Goal: Obtain resource: Download file/media

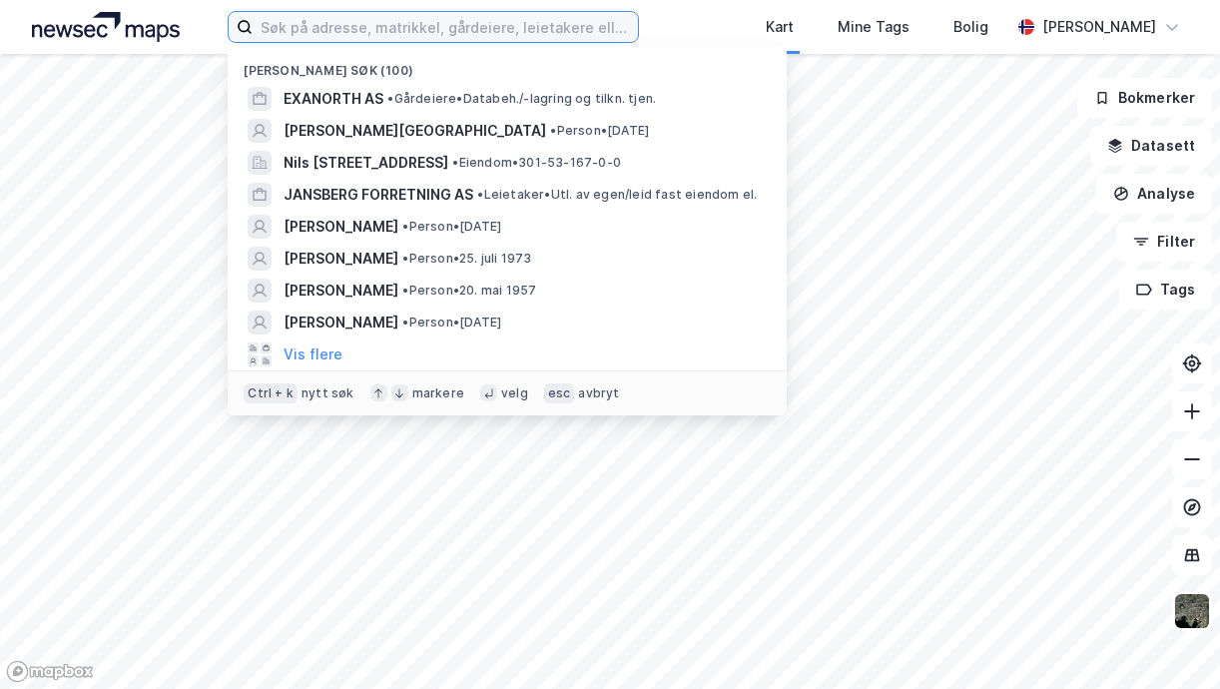
click at [449, 31] on input at bounding box center [446, 27] width 386 height 30
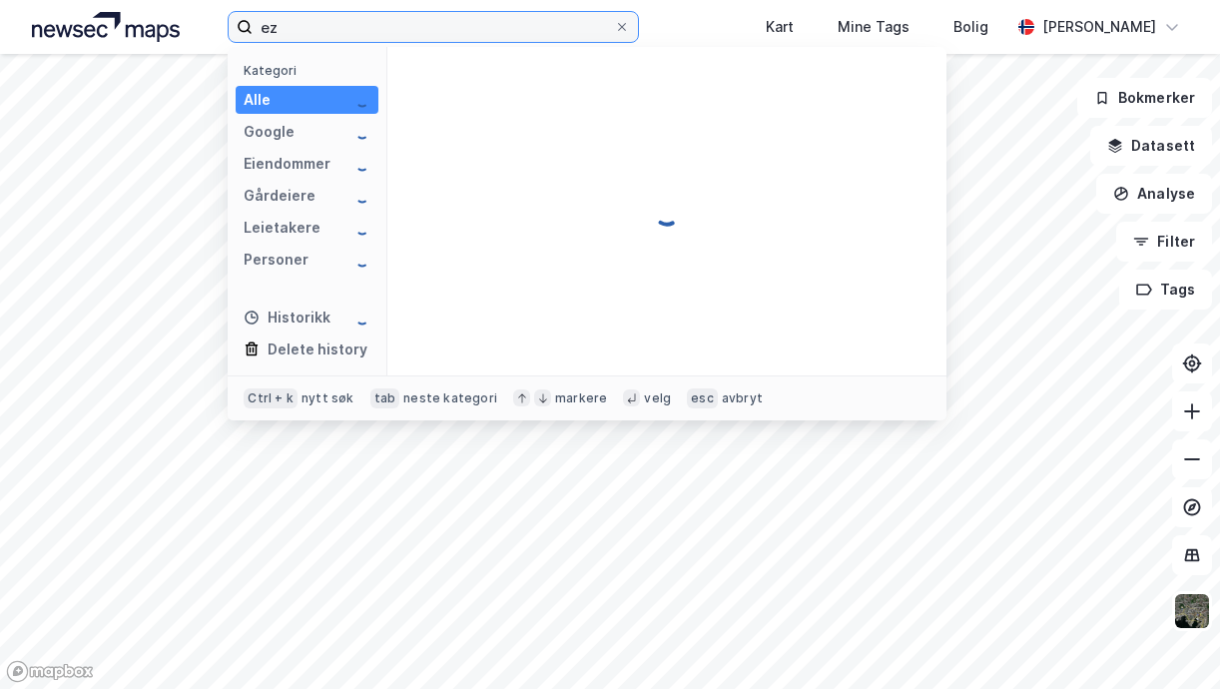
type input "e"
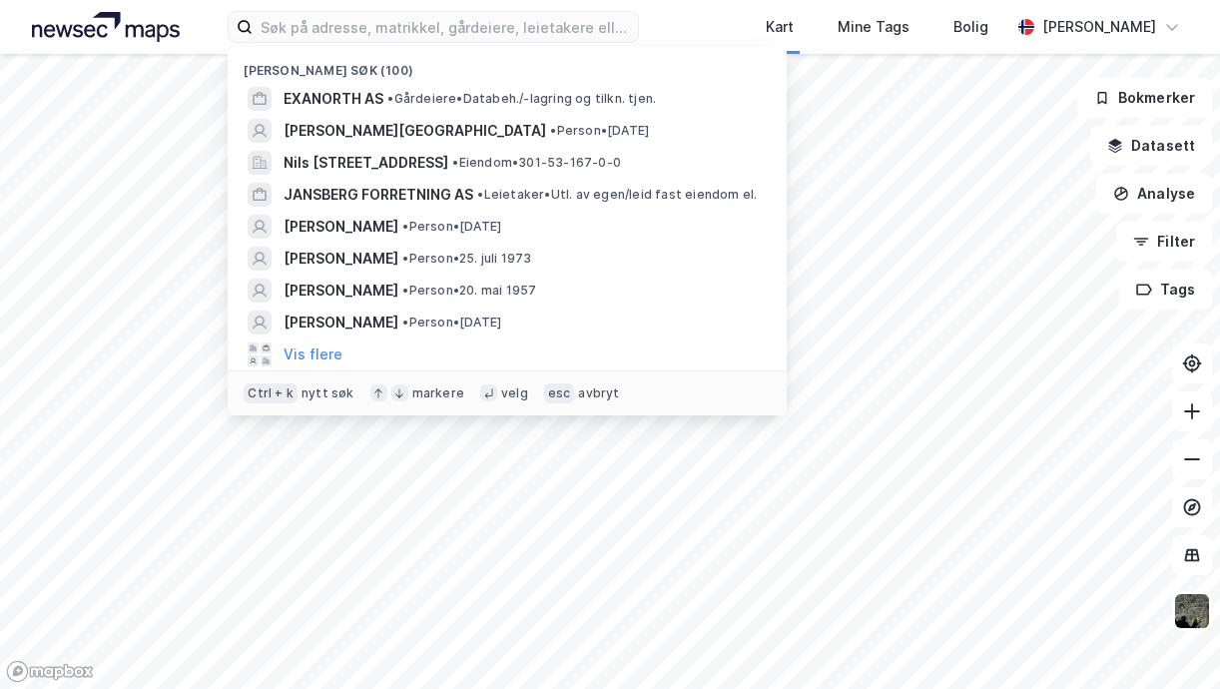
click at [532, 102] on span "• Gårdeiere • Databeh./-lagring og tilkn. tjen." at bounding box center [522, 99] width 269 height 16
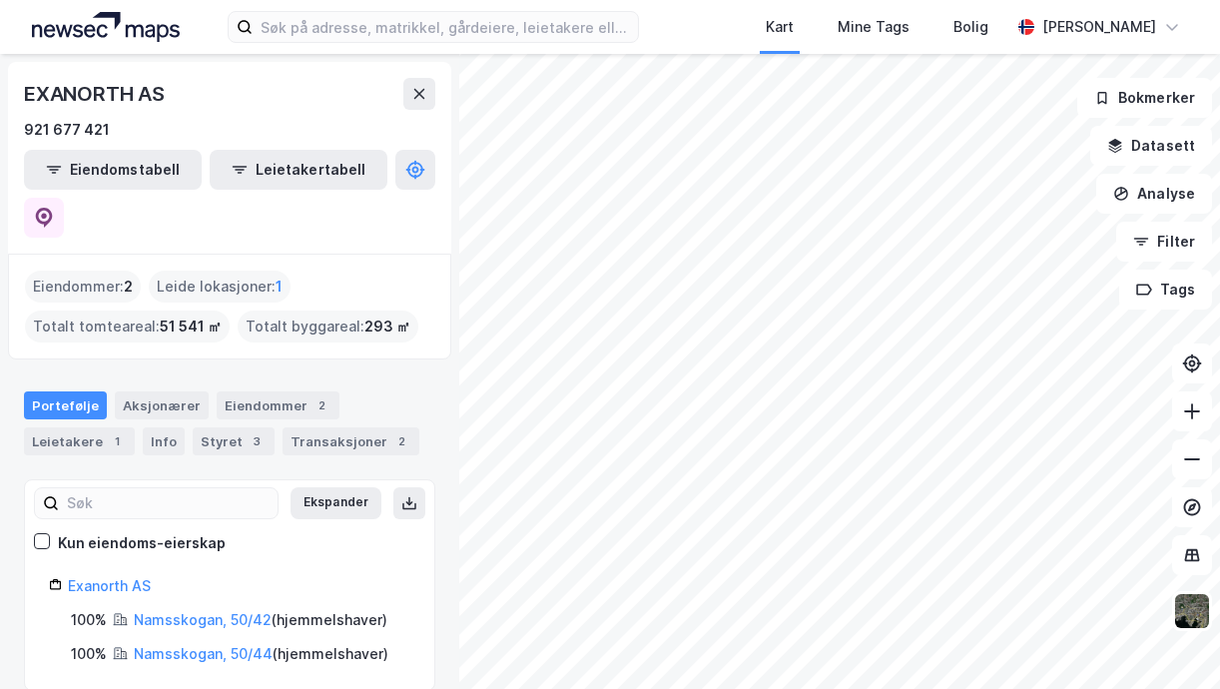
click at [212, 611] on link "Namsskogan, 50/42" at bounding box center [203, 619] width 138 height 17
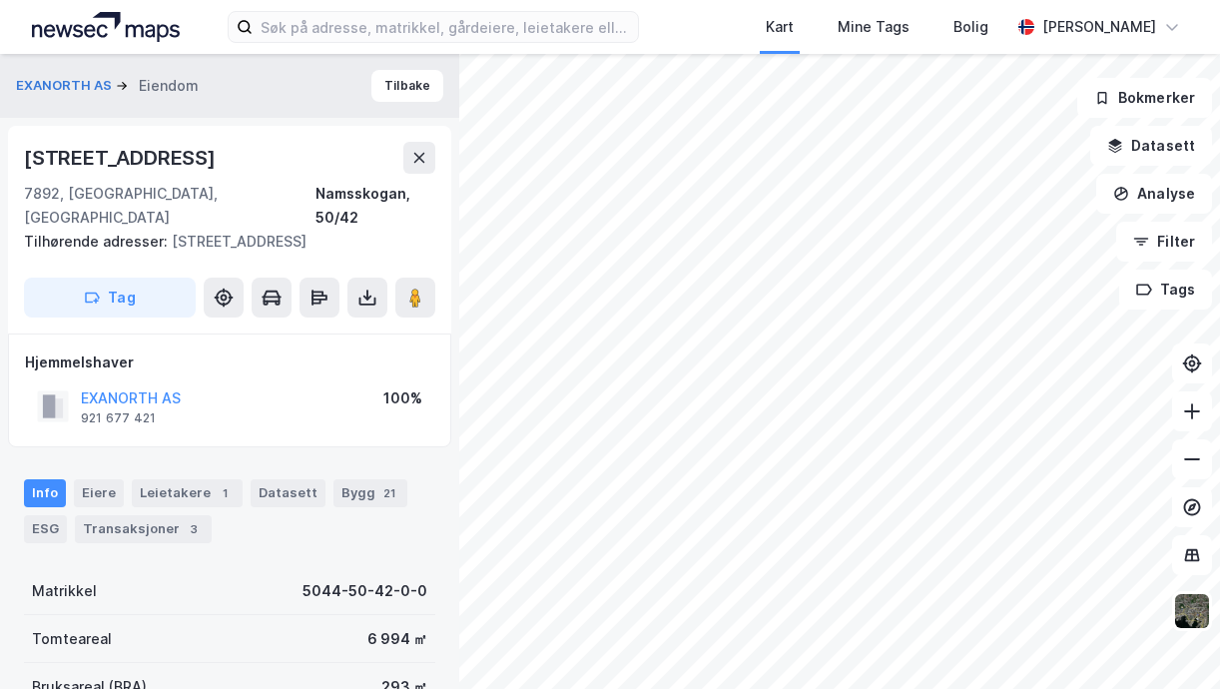
click at [373, 303] on icon at bounding box center [368, 298] width 20 height 20
click at [364, 345] on div "Last ned grunnbok" at bounding box center [281, 338] width 213 height 32
